Goal: Check status: Check status

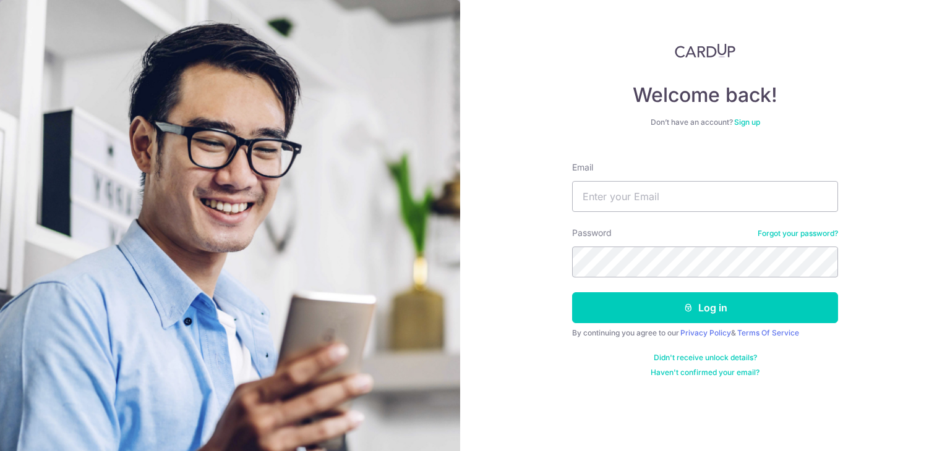
drag, startPoint x: 555, startPoint y: 200, endPoint x: 563, endPoint y: 196, distance: 8.6
click at [561, 197] on div "Welcome back! Don’t have an account? Sign up Email Password Forgot your passwor…" at bounding box center [705, 225] width 490 height 451
drag, startPoint x: 576, startPoint y: 196, endPoint x: 584, endPoint y: 192, distance: 9.7
click at [577, 196] on input "Email" at bounding box center [705, 196] width 266 height 31
paste input "[EMAIL_ADDRESS][DOMAIN_NAME]"
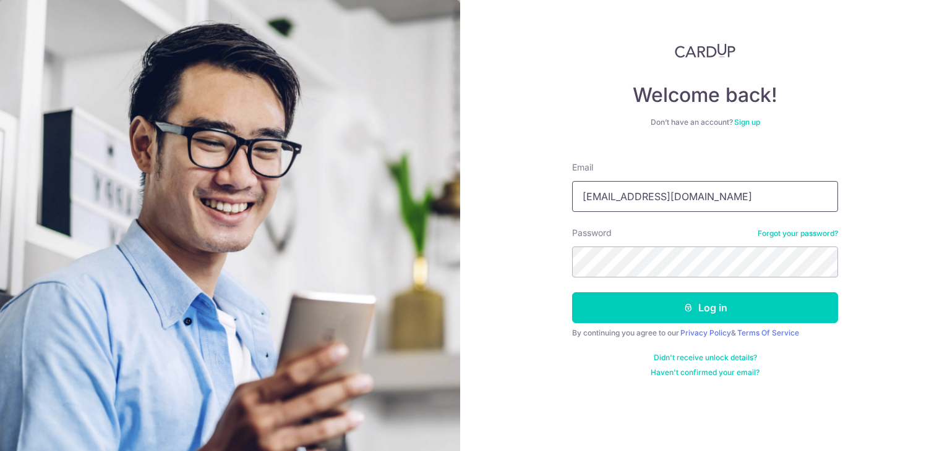
type input "[EMAIL_ADDRESS][DOMAIN_NAME]"
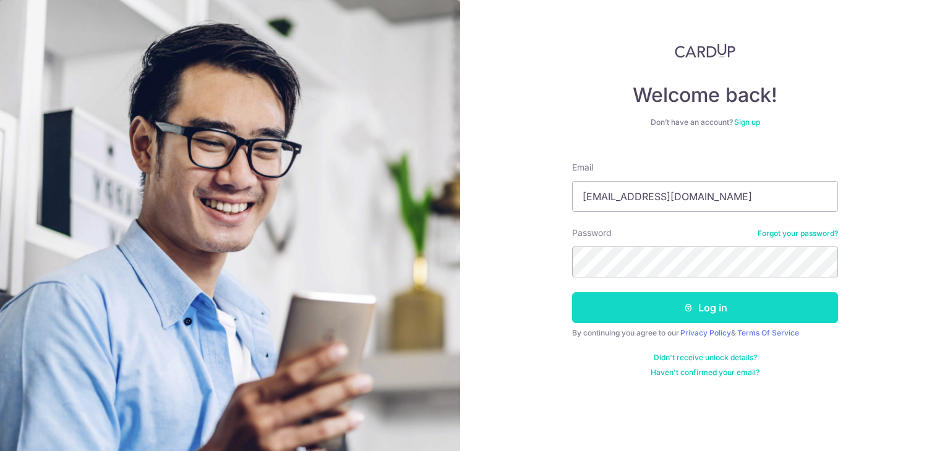
click at [695, 305] on button "Log in" at bounding box center [705, 307] width 266 height 31
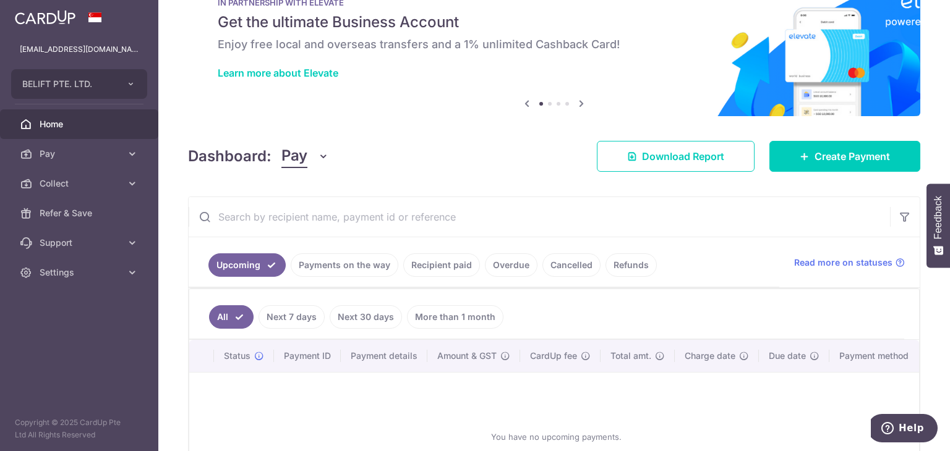
scroll to position [124, 0]
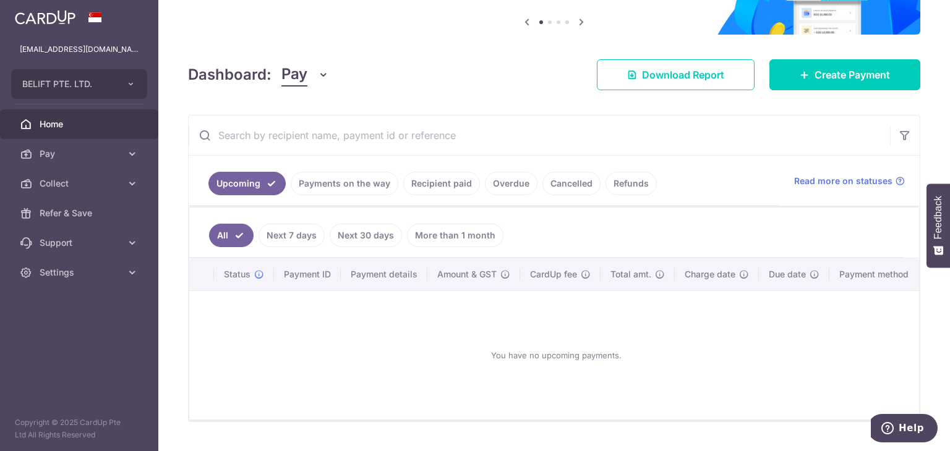
click at [369, 186] on link "Payments on the way" at bounding box center [345, 183] width 108 height 23
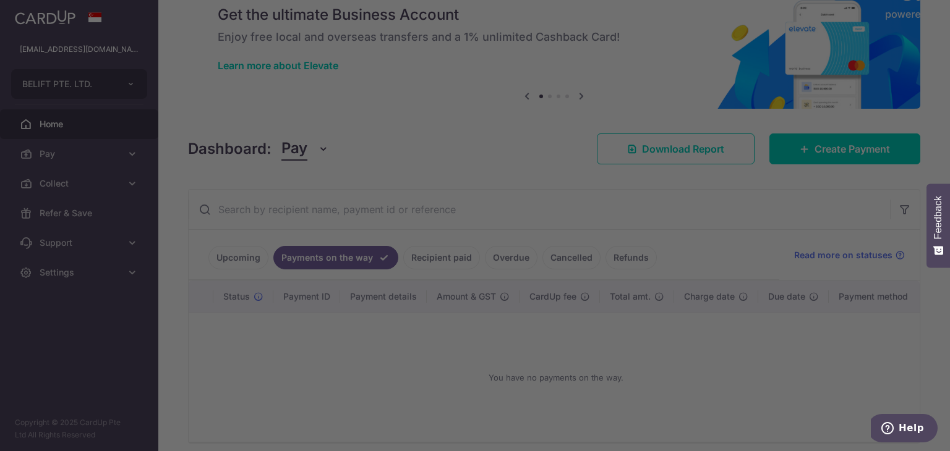
scroll to position [105, 0]
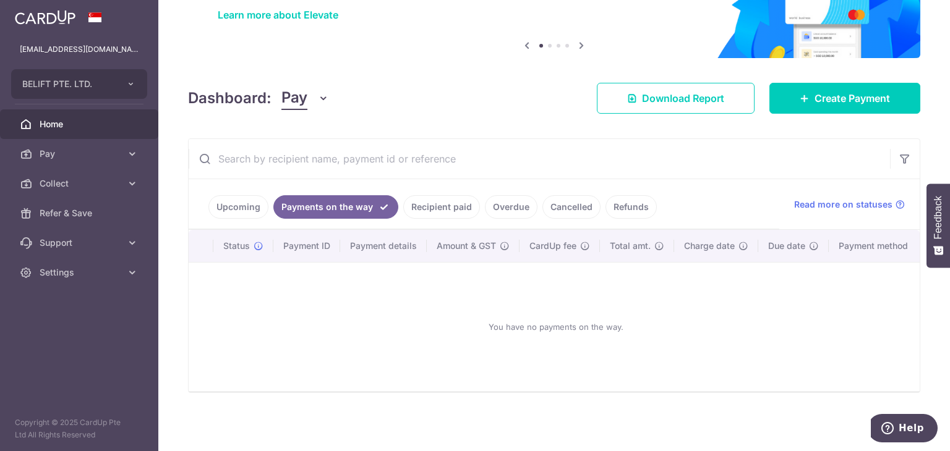
click at [457, 198] on link "Recipient paid" at bounding box center [441, 206] width 77 height 23
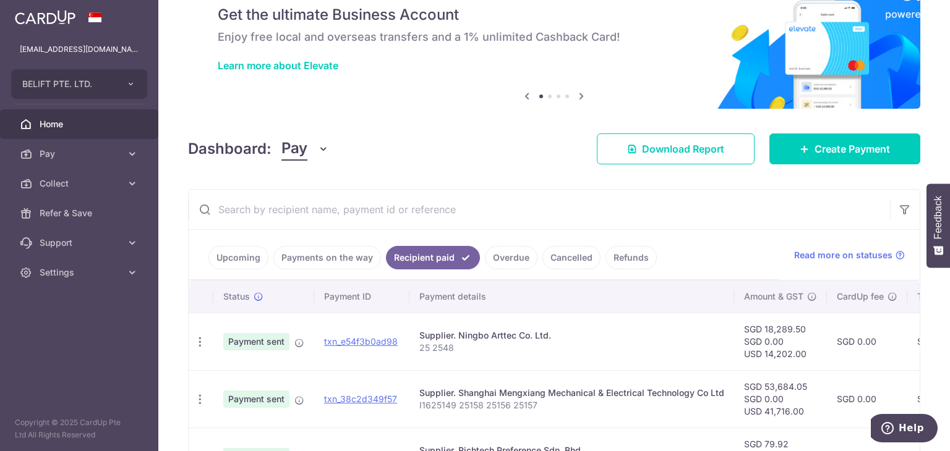
scroll to position [124, 0]
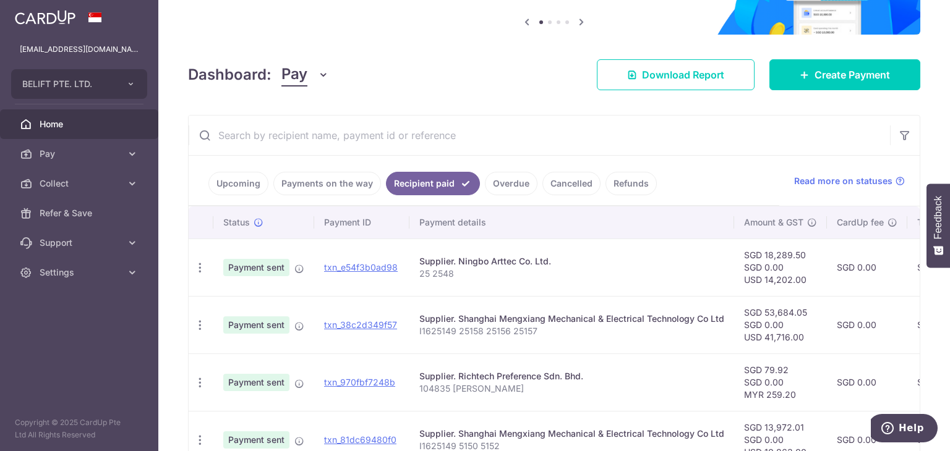
click at [574, 185] on link "Cancelled" at bounding box center [571, 183] width 58 height 23
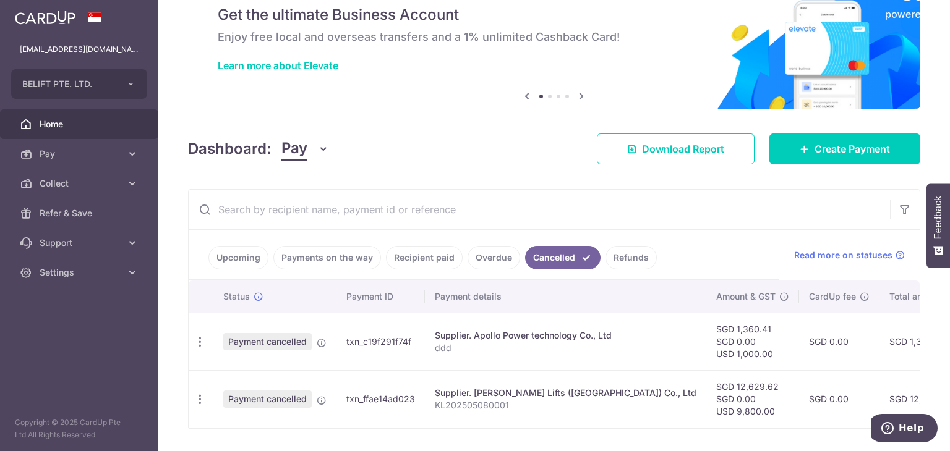
scroll to position [91, 0]
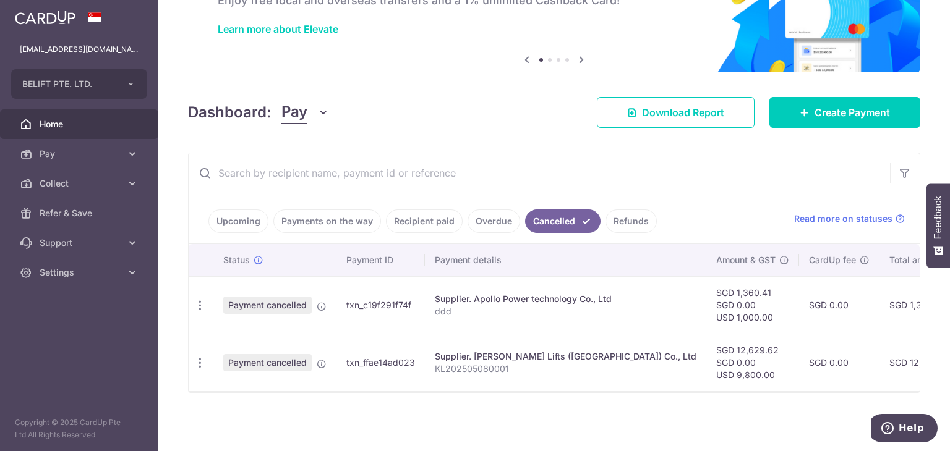
click at [627, 219] on link "Refunds" at bounding box center [630, 221] width 51 height 23
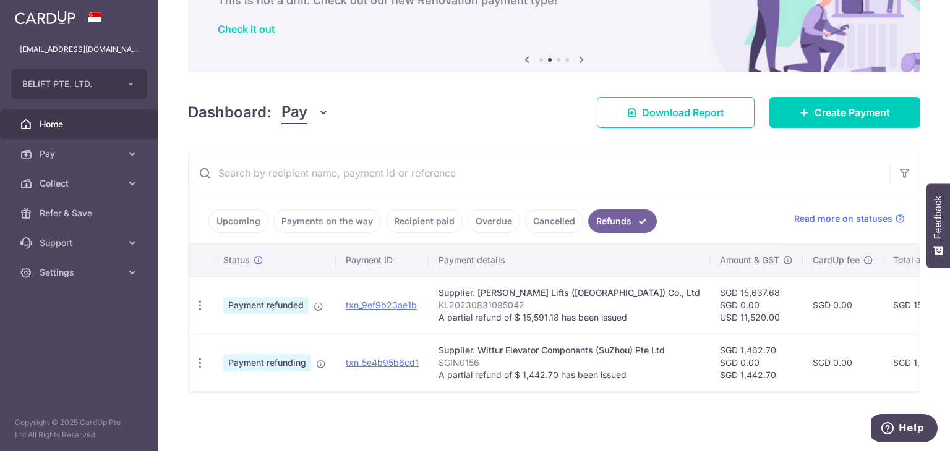
click at [477, 219] on link "Overdue" at bounding box center [493, 221] width 53 height 23
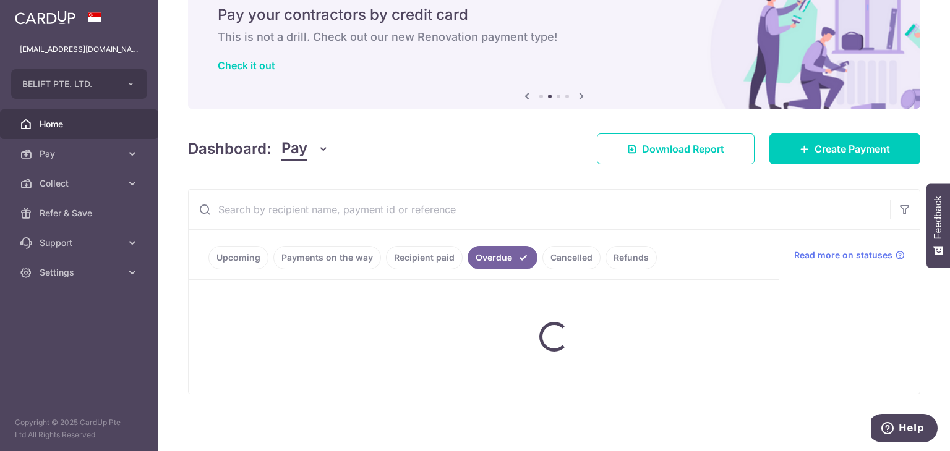
scroll to position [33, 0]
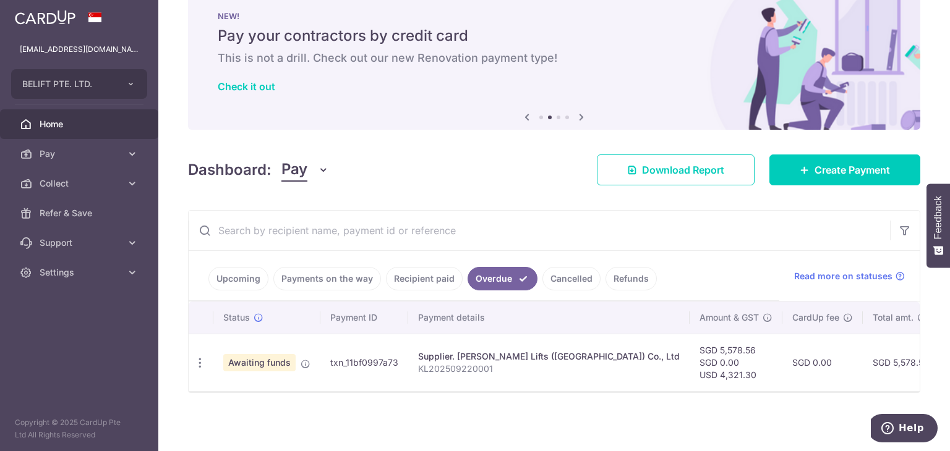
click at [618, 269] on link "Refunds" at bounding box center [630, 278] width 51 height 23
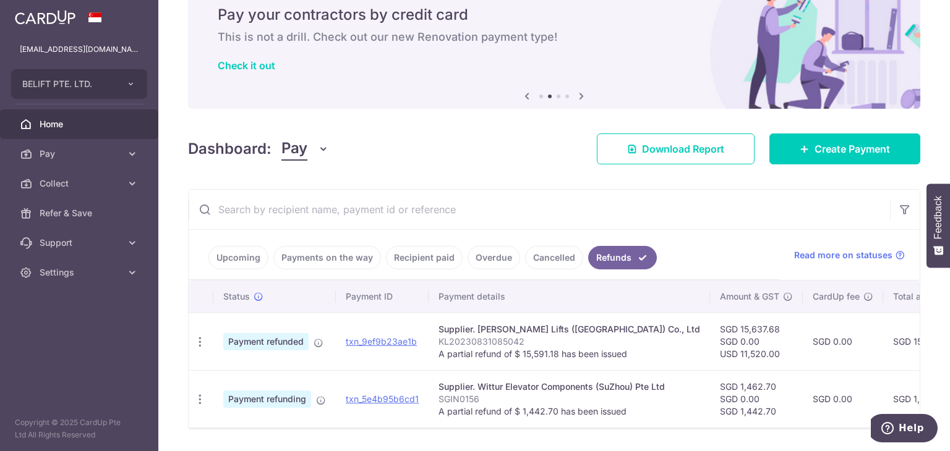
scroll to position [91, 0]
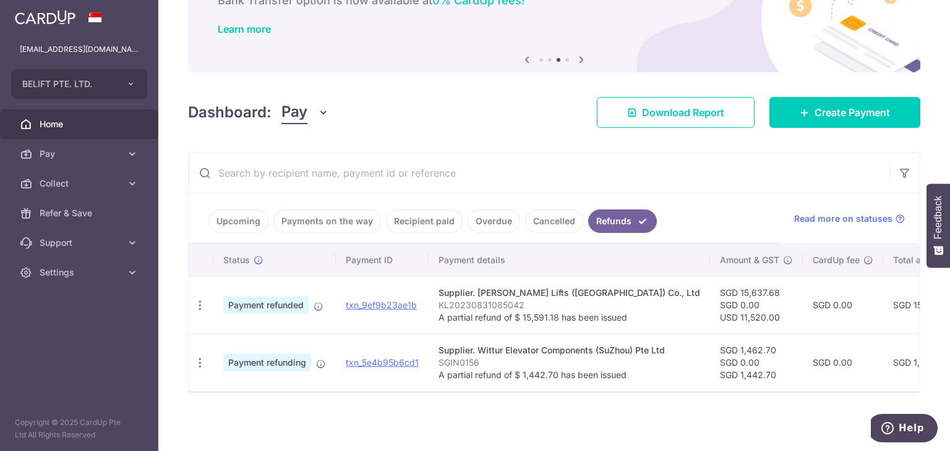
click at [648, 305] on td "Supplier. [PERSON_NAME] Lifts ([GEOGRAPHIC_DATA]) Co., Ltd KL20230831085042 A p…" at bounding box center [569, 305] width 281 height 58
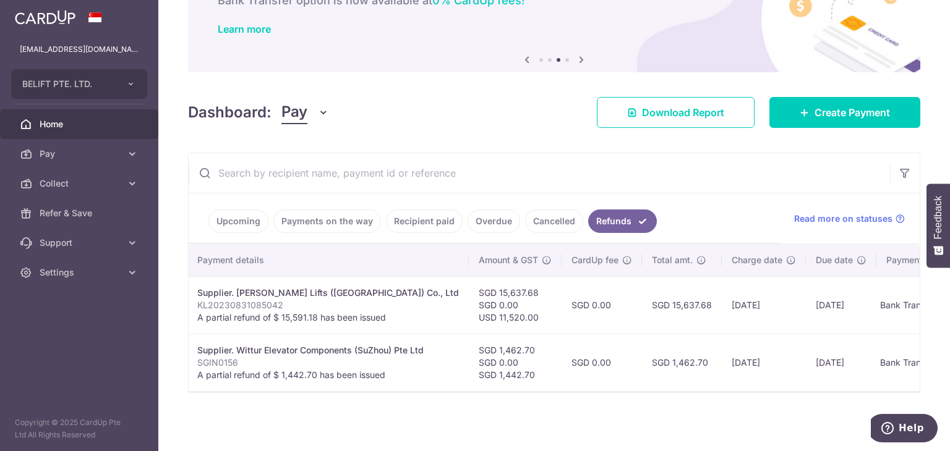
scroll to position [0, 258]
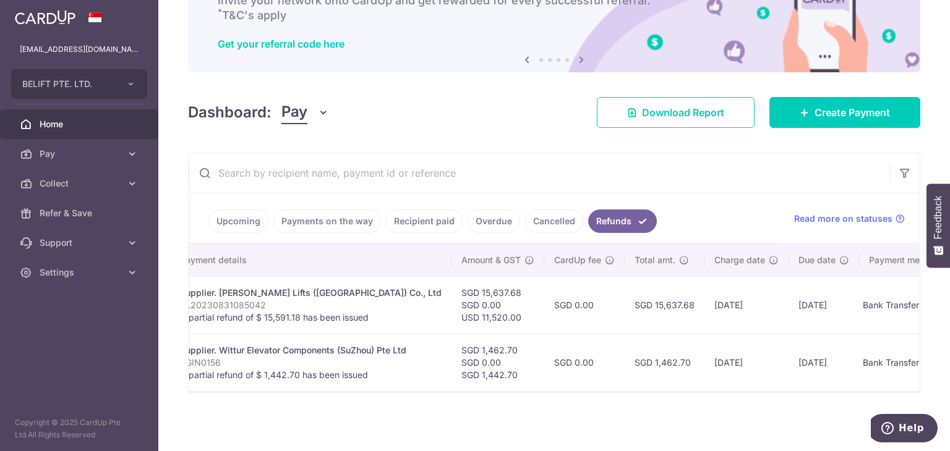
click at [545, 221] on link "Cancelled" at bounding box center [554, 221] width 58 height 23
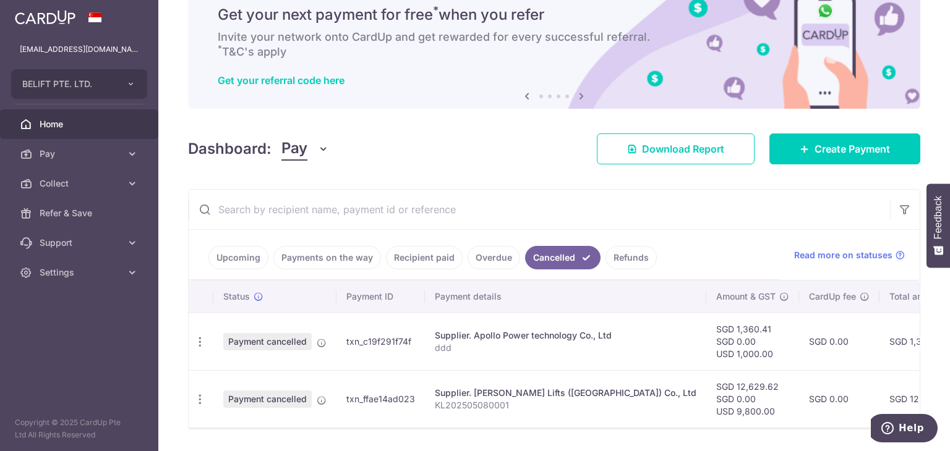
scroll to position [91, 0]
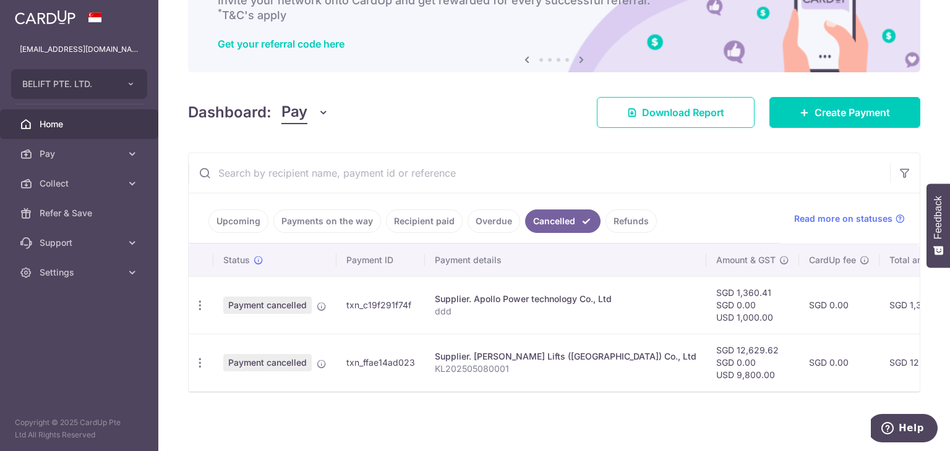
click at [483, 226] on link "Overdue" at bounding box center [493, 221] width 53 height 23
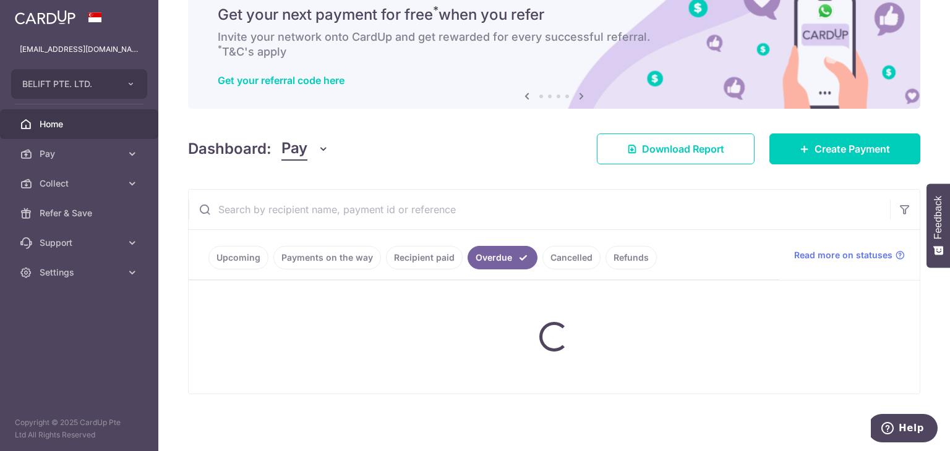
scroll to position [33, 0]
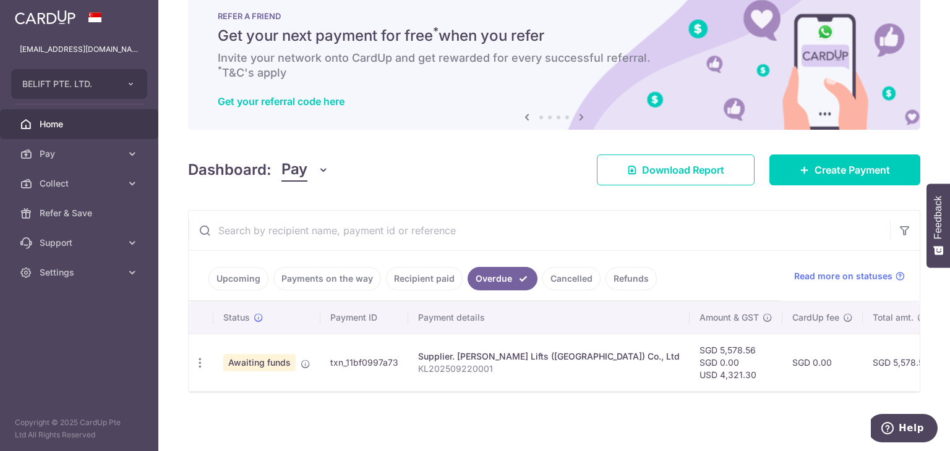
click at [433, 274] on link "Recipient paid" at bounding box center [424, 278] width 77 height 23
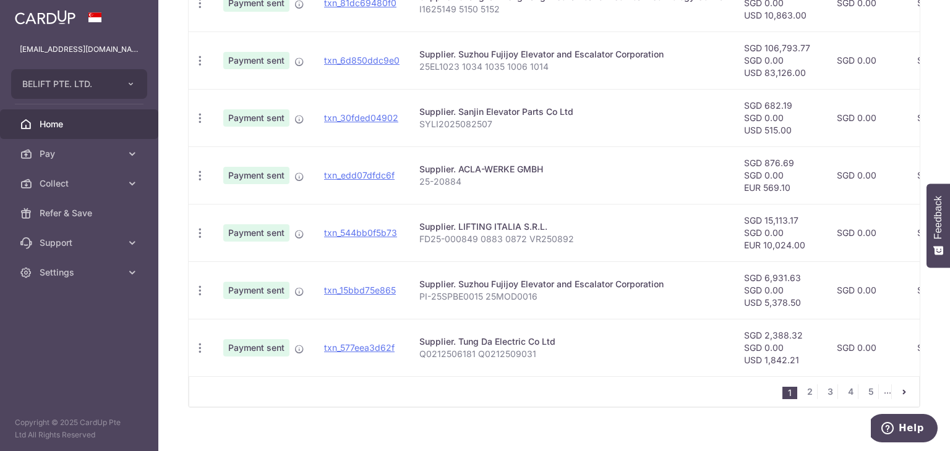
scroll to position [579, 0]
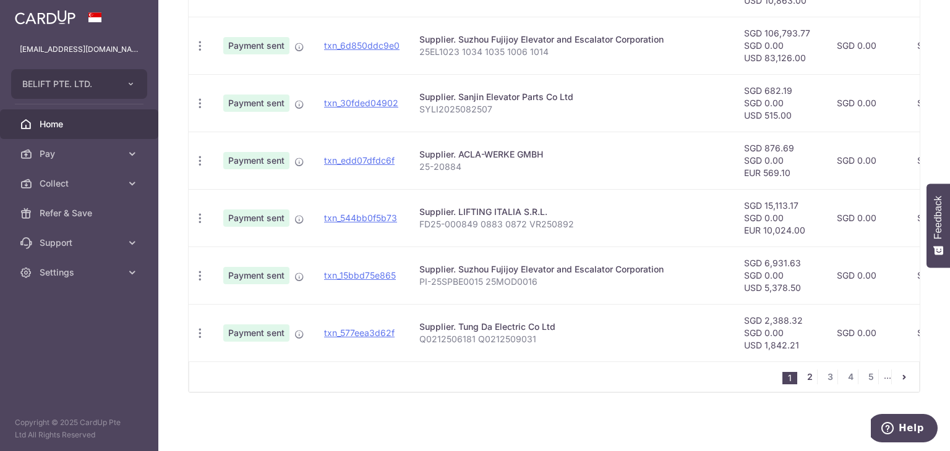
click at [802, 374] on link "2" at bounding box center [809, 377] width 15 height 15
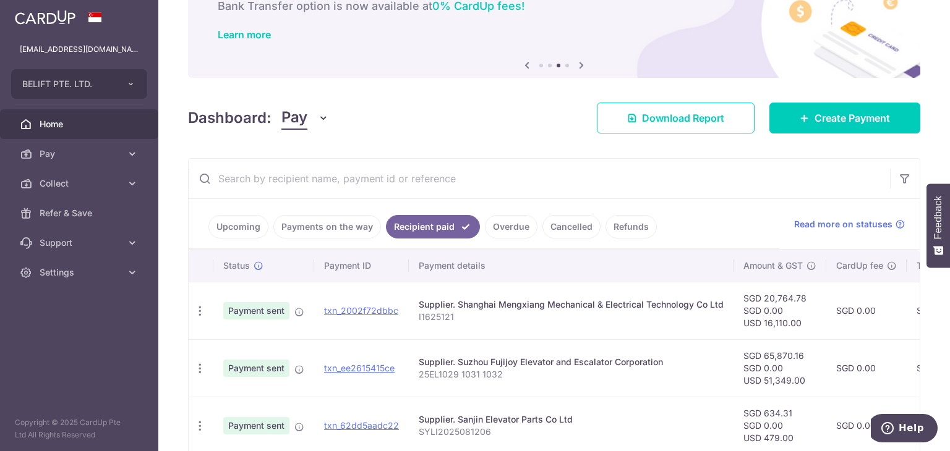
scroll to position [49, 0]
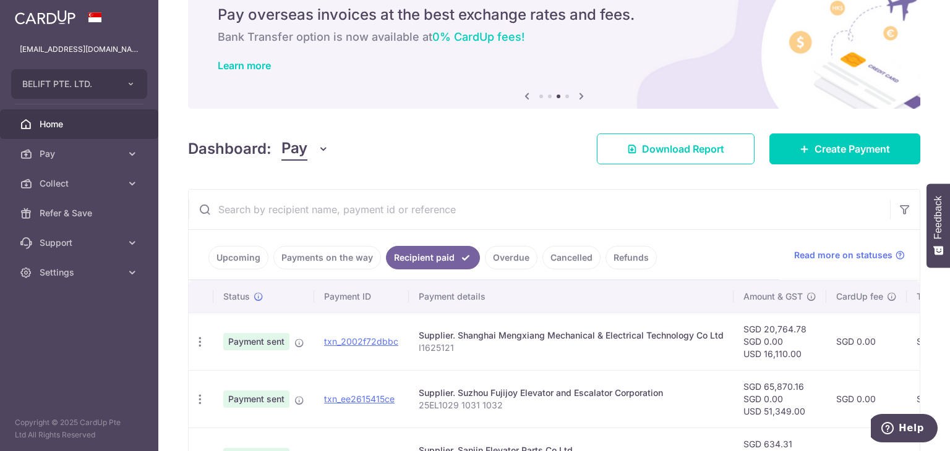
click at [231, 254] on link "Upcoming" at bounding box center [238, 257] width 60 height 23
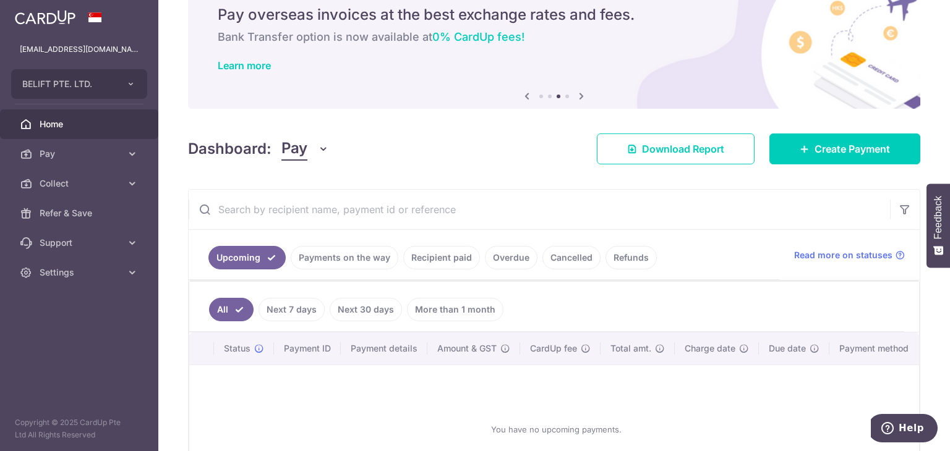
click at [320, 258] on link "Payments on the way" at bounding box center [345, 257] width 108 height 23
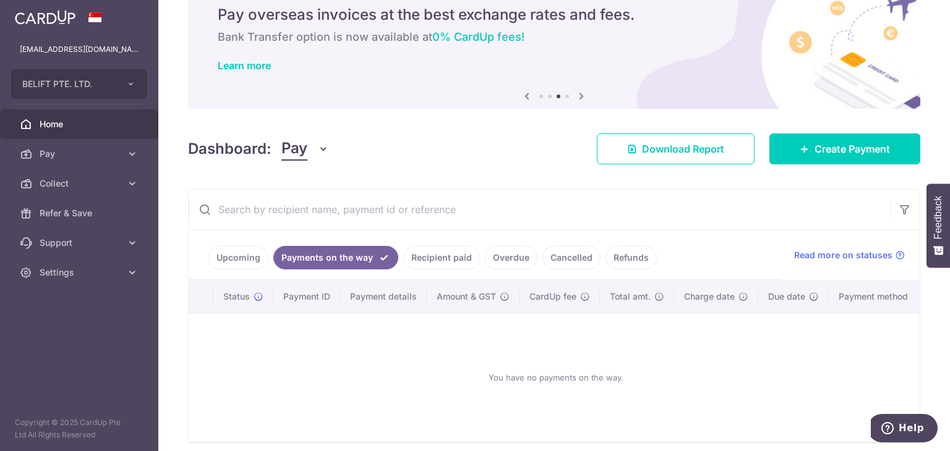
click at [420, 258] on link "Recipient paid" at bounding box center [441, 257] width 77 height 23
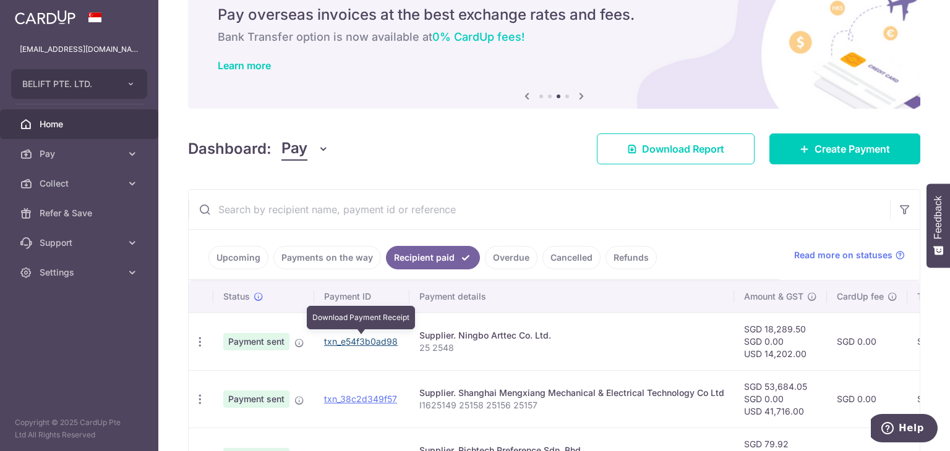
click at [361, 343] on link "txn_e54f3b0ad98" at bounding box center [361, 341] width 74 height 11
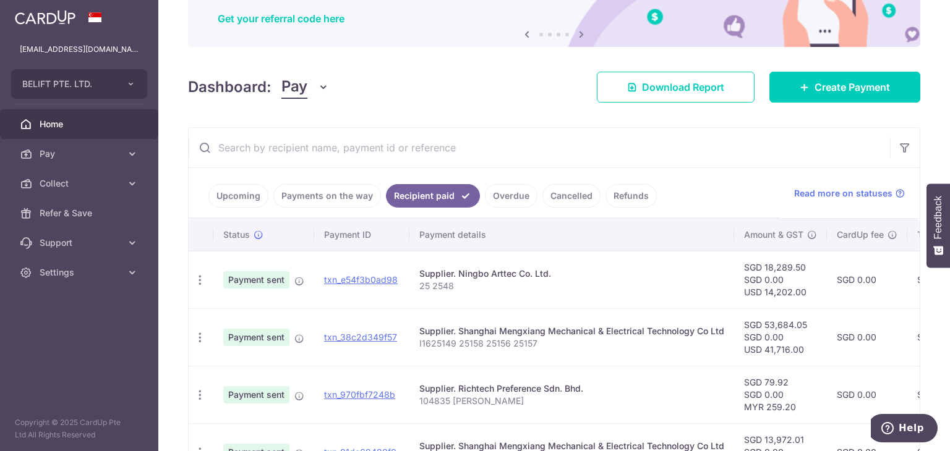
click at [634, 200] on link "Refunds" at bounding box center [630, 195] width 51 height 23
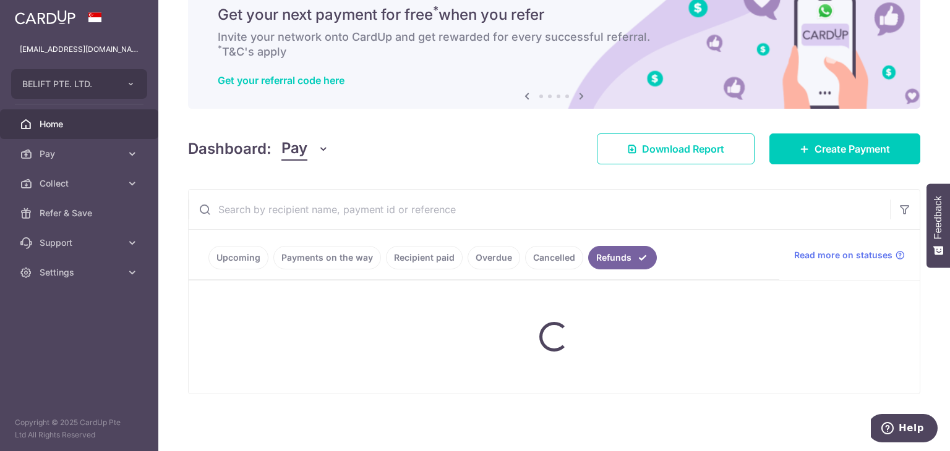
scroll to position [91, 0]
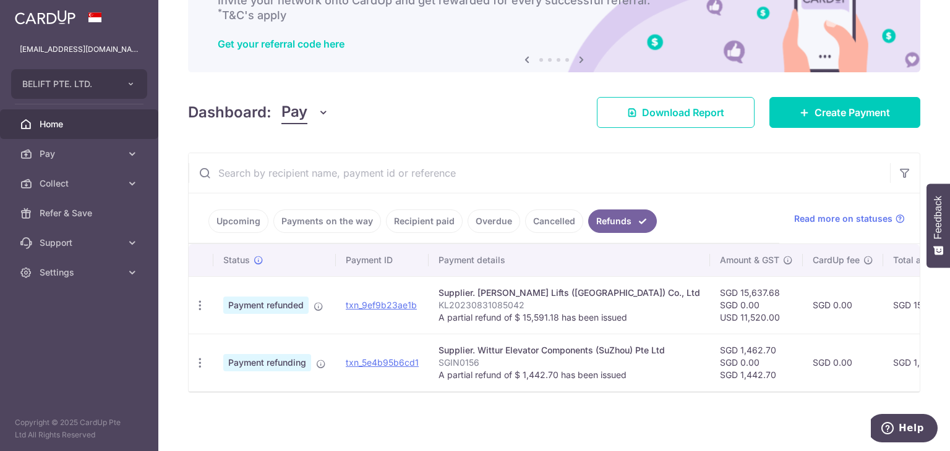
click at [559, 213] on link "Cancelled" at bounding box center [554, 221] width 58 height 23
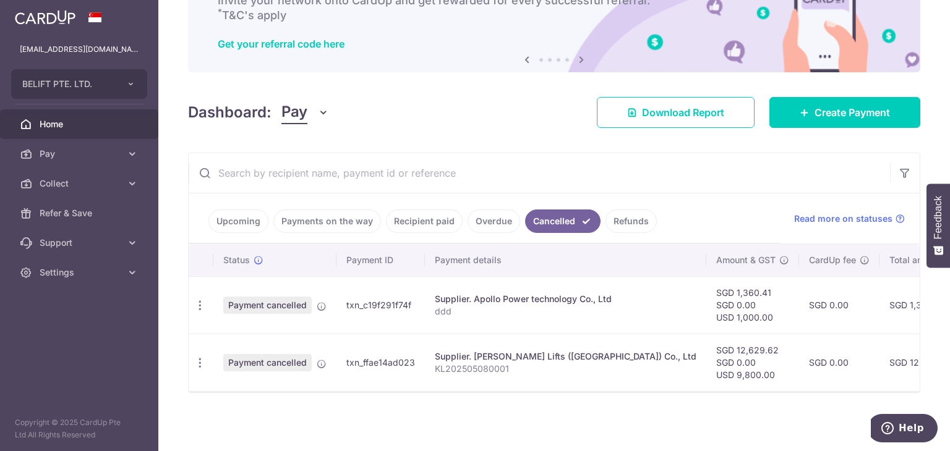
click at [482, 223] on link "Overdue" at bounding box center [493, 221] width 53 height 23
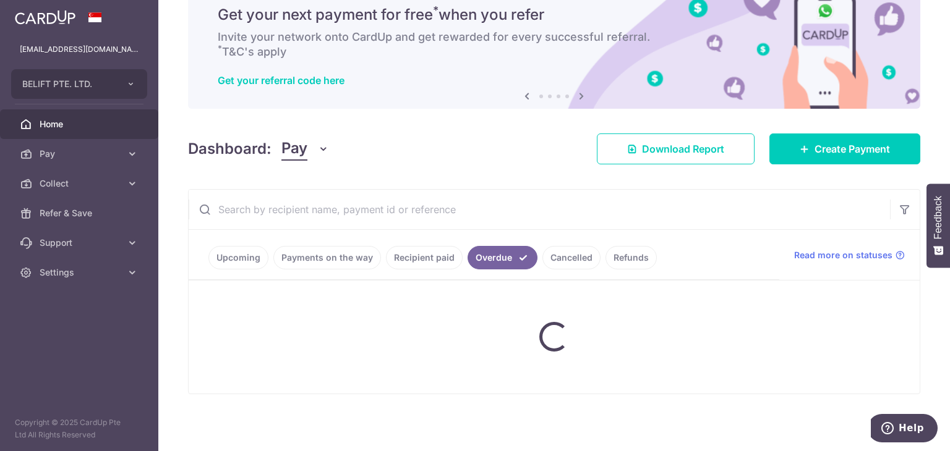
scroll to position [33, 0]
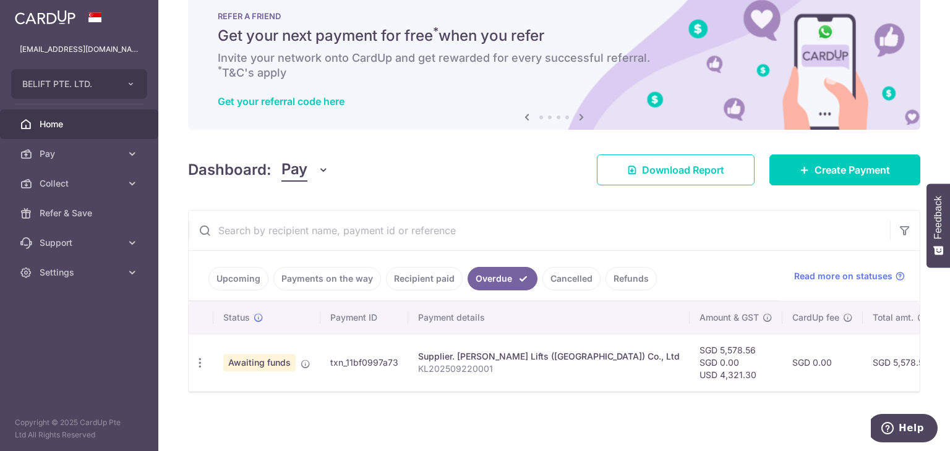
click at [427, 274] on link "Recipient paid" at bounding box center [424, 278] width 77 height 23
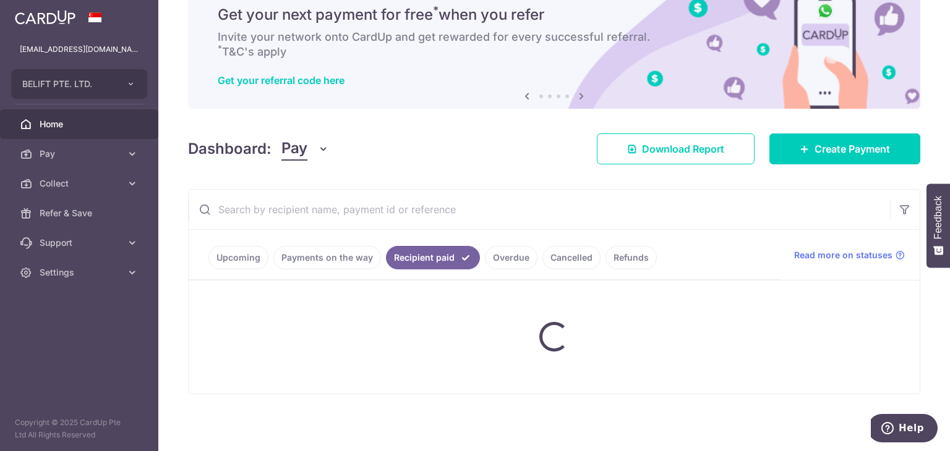
scroll to position [111, 0]
